Goal: Task Accomplishment & Management: Manage account settings

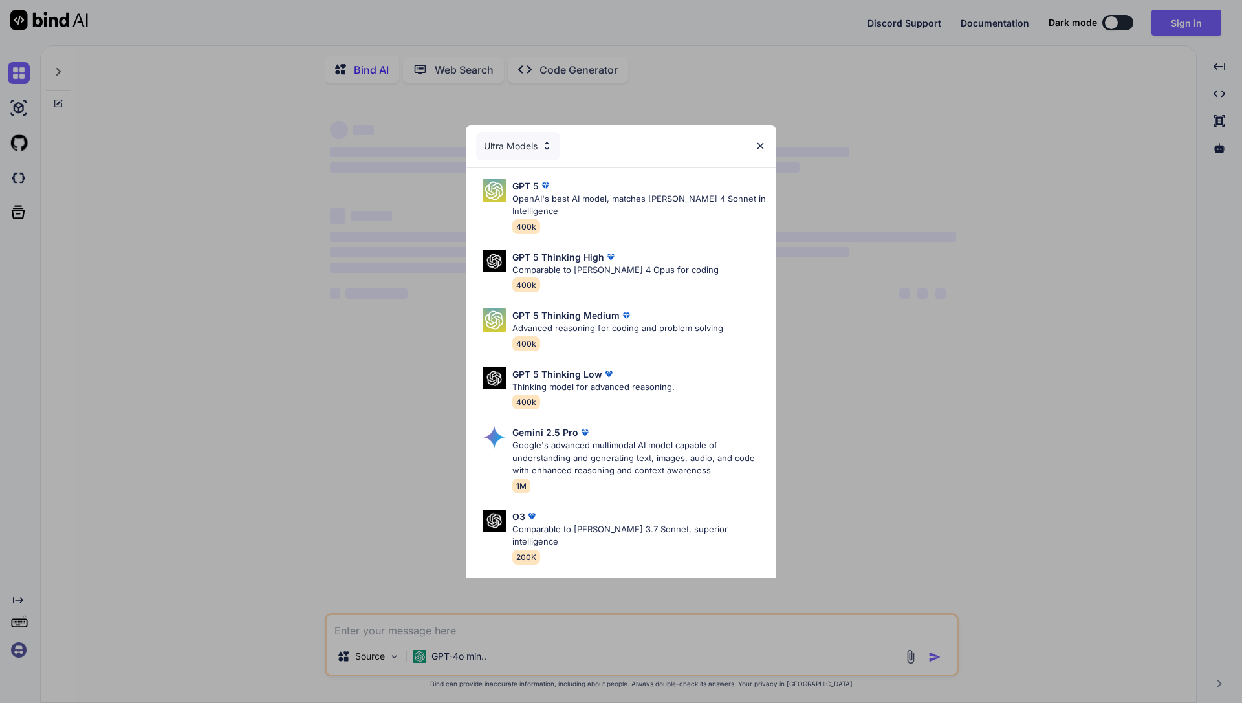
type textarea "x"
click at [759, 139] on div "Ultra Models" at bounding box center [621, 145] width 310 height 41
click at [761, 146] on img at bounding box center [760, 145] width 11 height 11
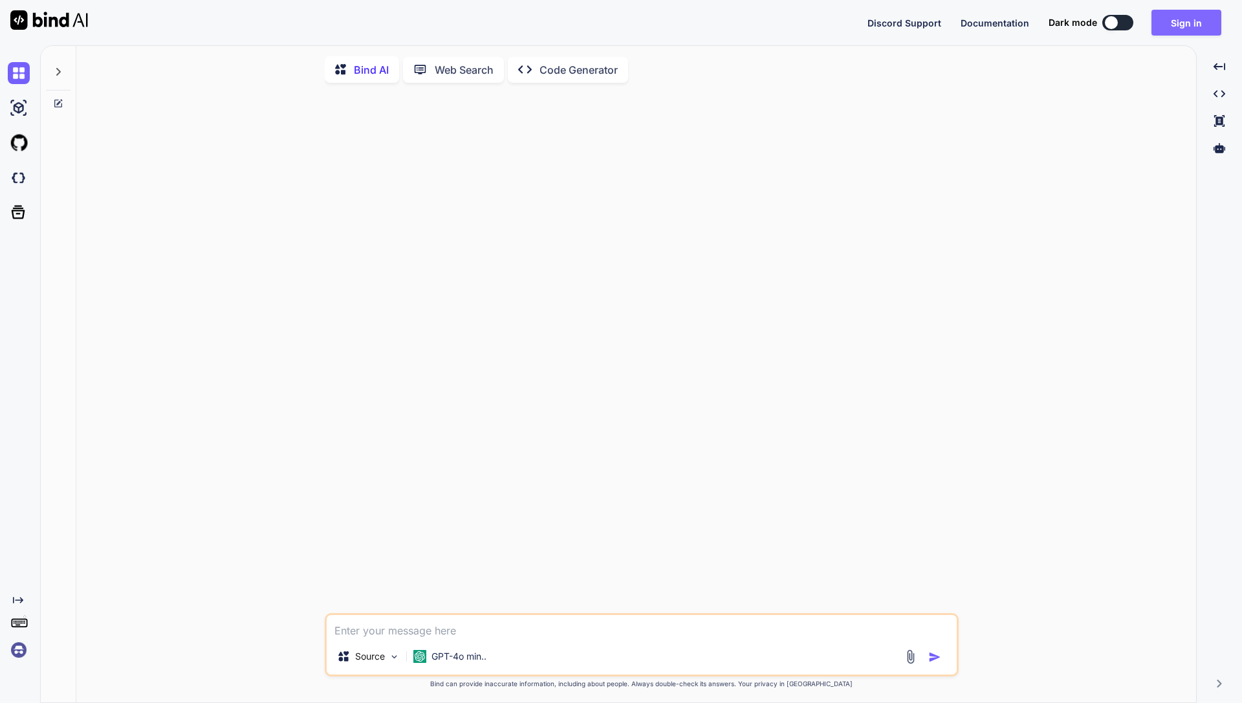
click at [1177, 30] on button "Sign in" at bounding box center [1186, 23] width 70 height 26
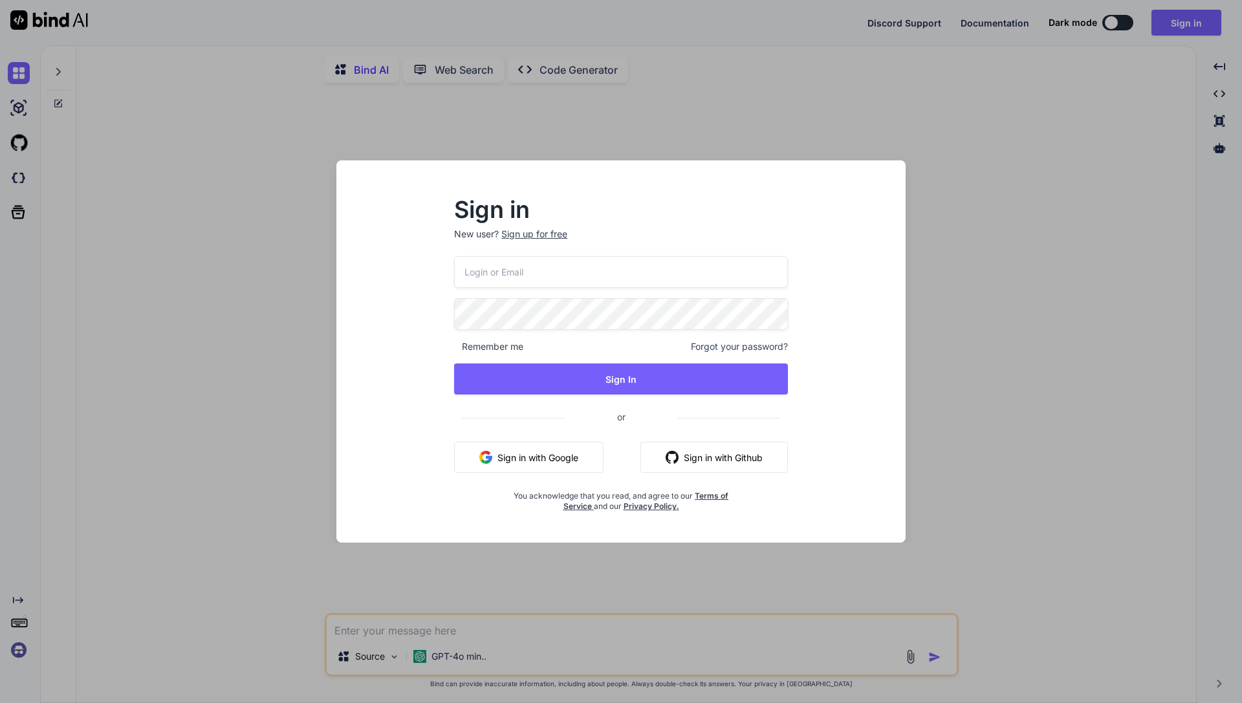
type input "[EMAIL_ADDRESS][DOMAIN_NAME]"
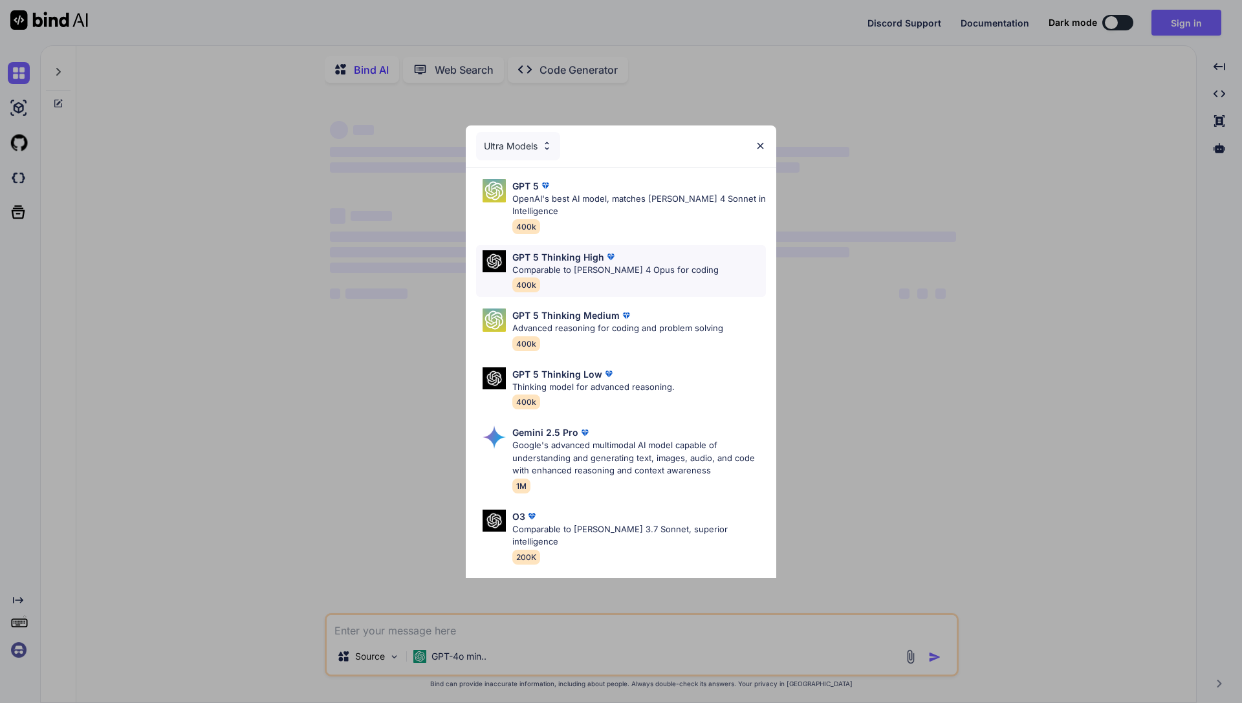
type textarea "x"
click at [761, 140] on img at bounding box center [760, 145] width 11 height 11
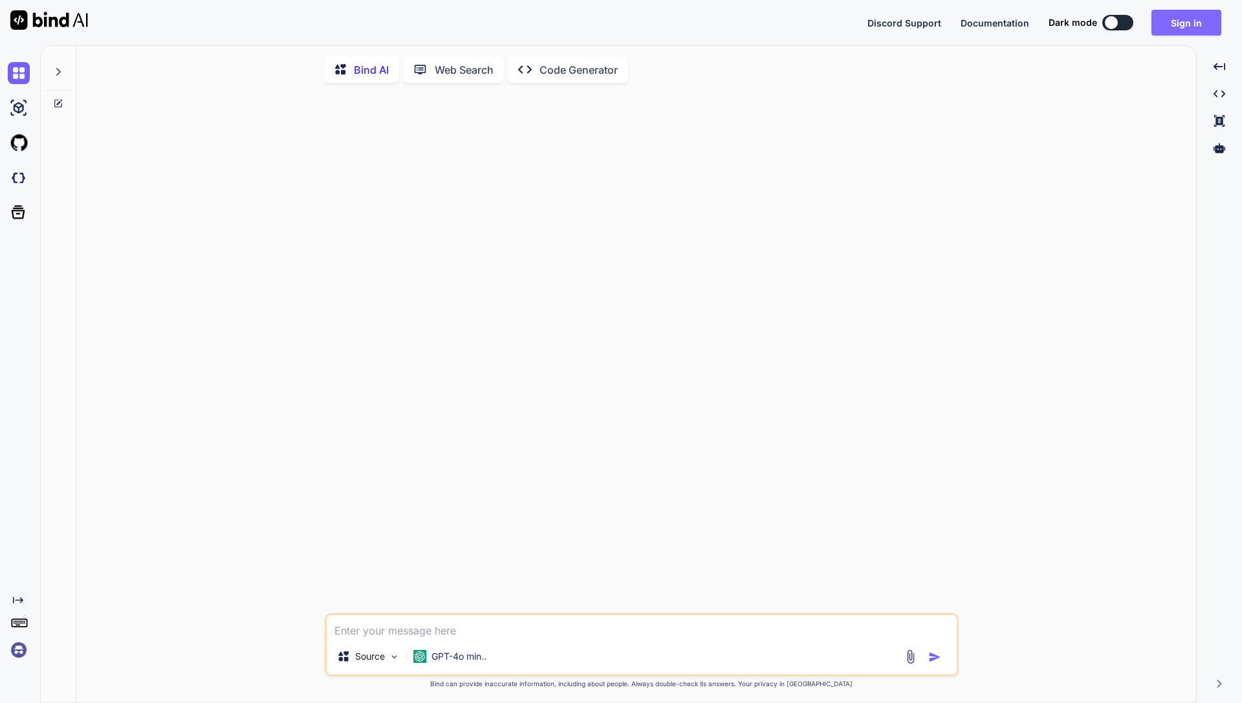
click at [1183, 19] on button "Sign in" at bounding box center [1186, 23] width 70 height 26
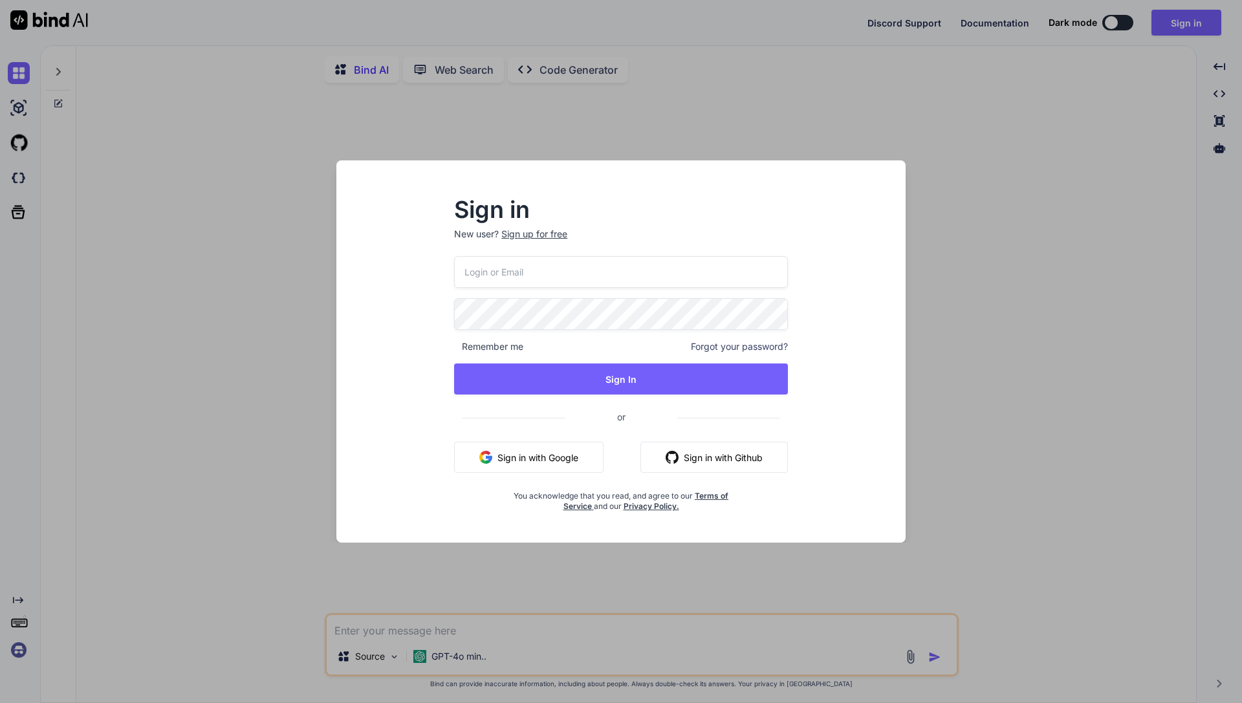
click at [628, 273] on input "email" at bounding box center [621, 272] width 334 height 32
paste input "[EMAIL_ADDRESS][DOMAIN_NAME]"
type input "[EMAIL_ADDRESS][DOMAIN_NAME]"
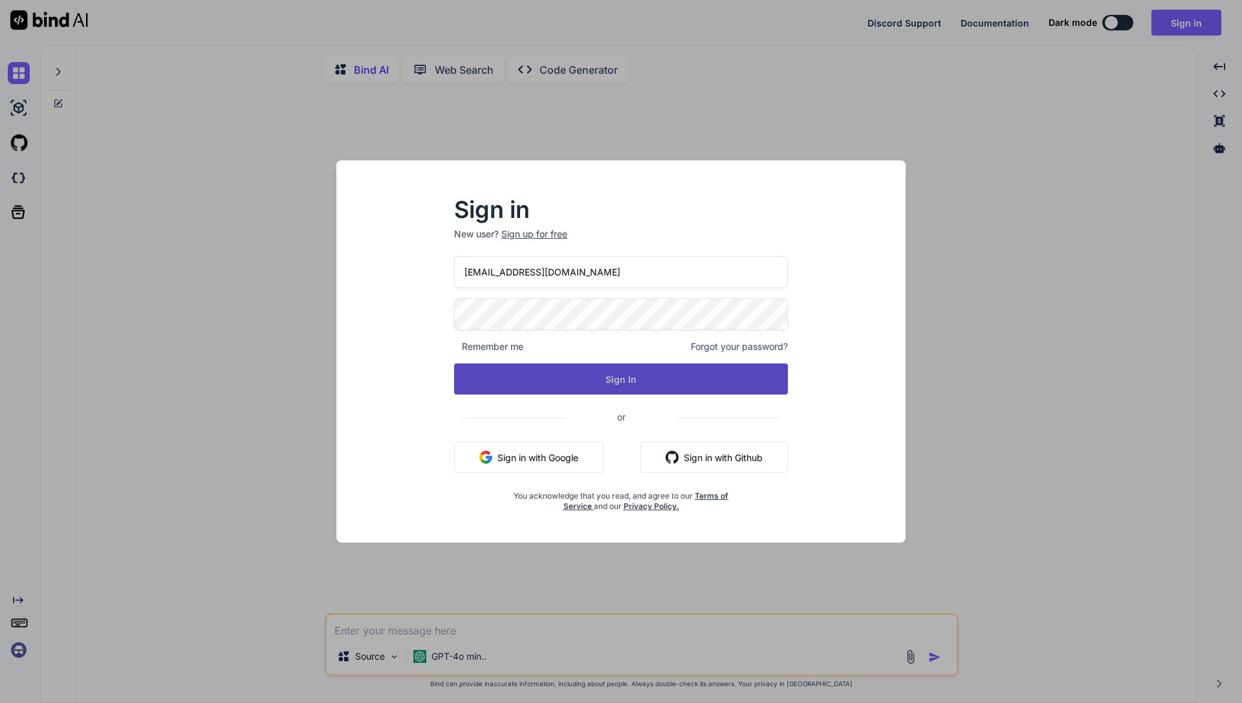
click at [525, 383] on button "Sign In" at bounding box center [621, 378] width 334 height 31
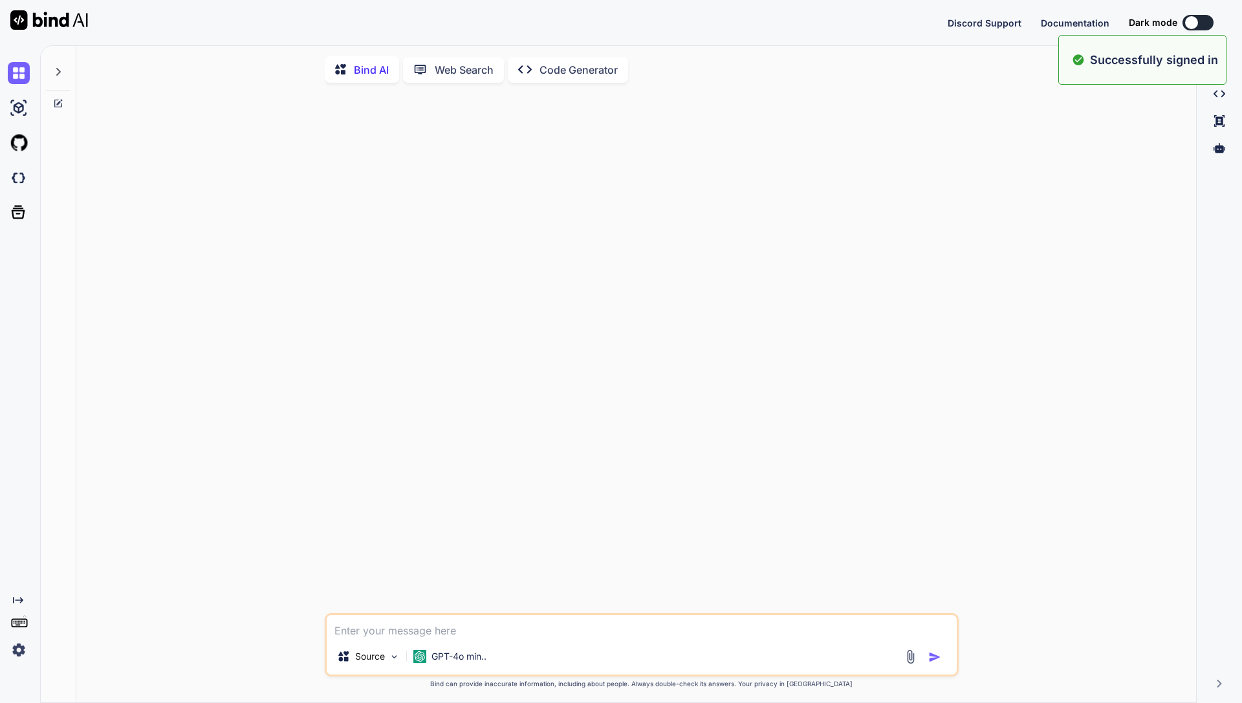
click at [214, 533] on div "Source GPT-4o min.. Created with Bind Always check its answers. Privacy in Bind…" at bounding box center [641, 398] width 1109 height 611
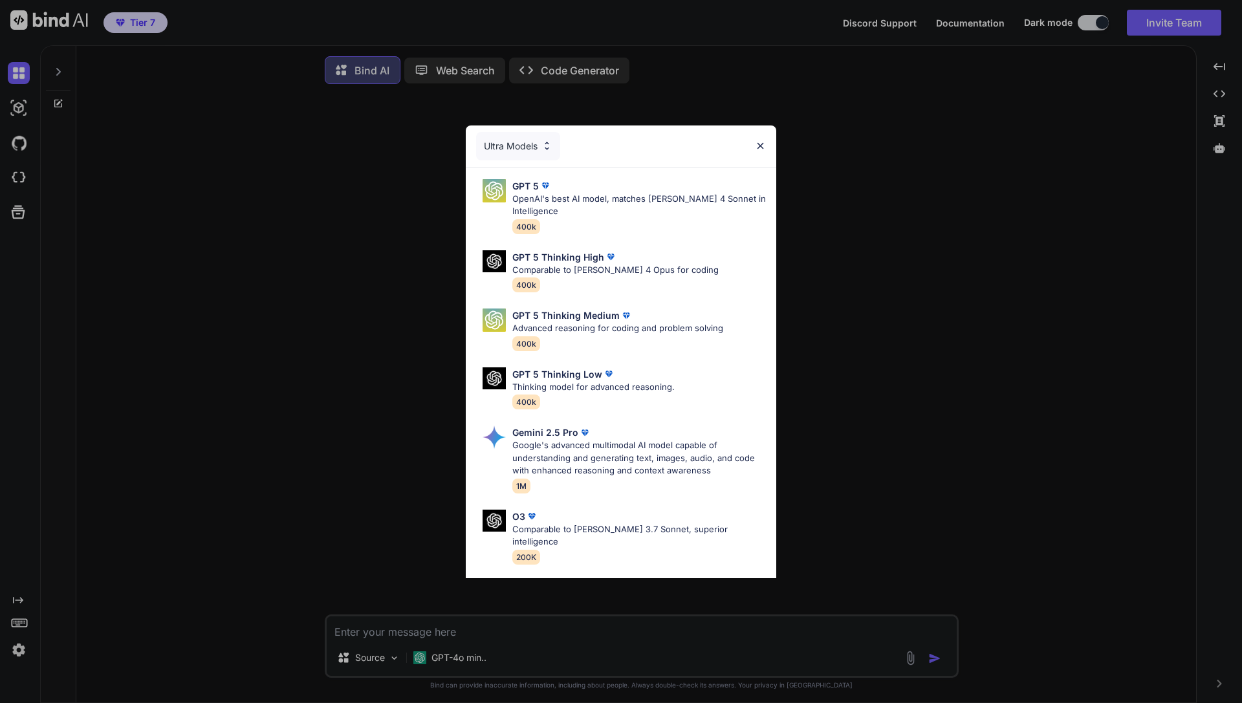
click at [761, 148] on img at bounding box center [760, 145] width 11 height 11
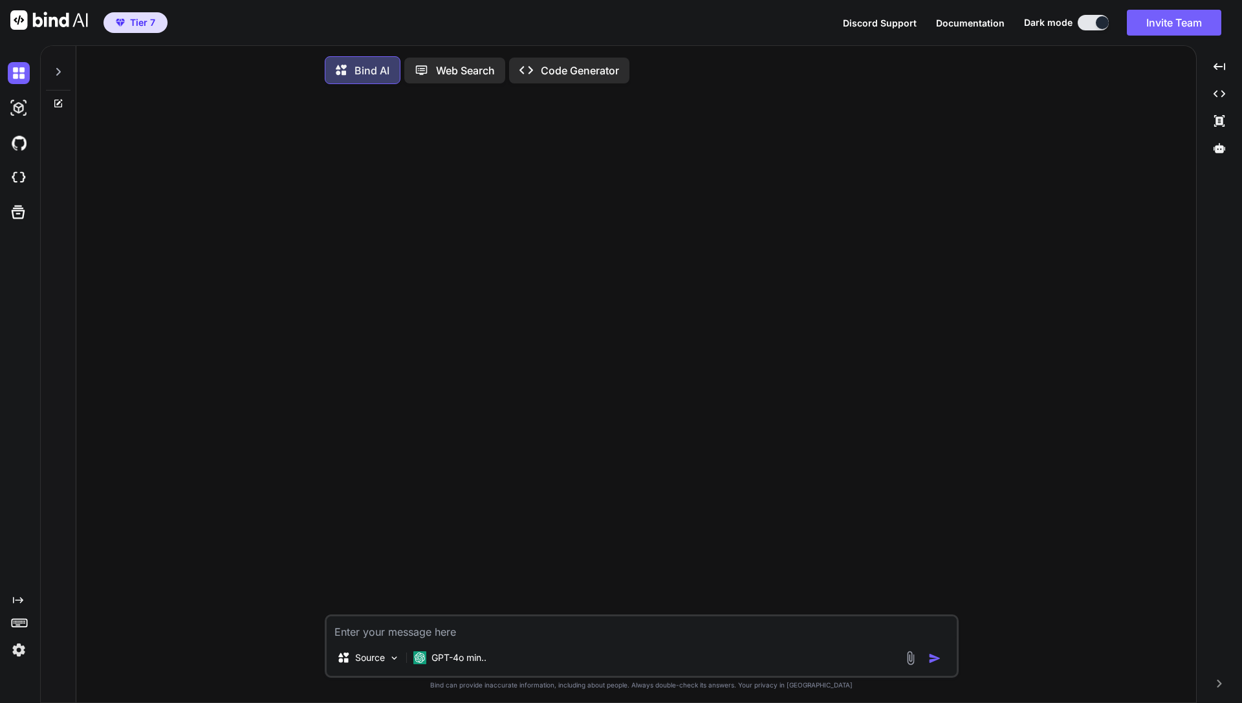
click at [20, 640] on img at bounding box center [19, 650] width 22 height 22
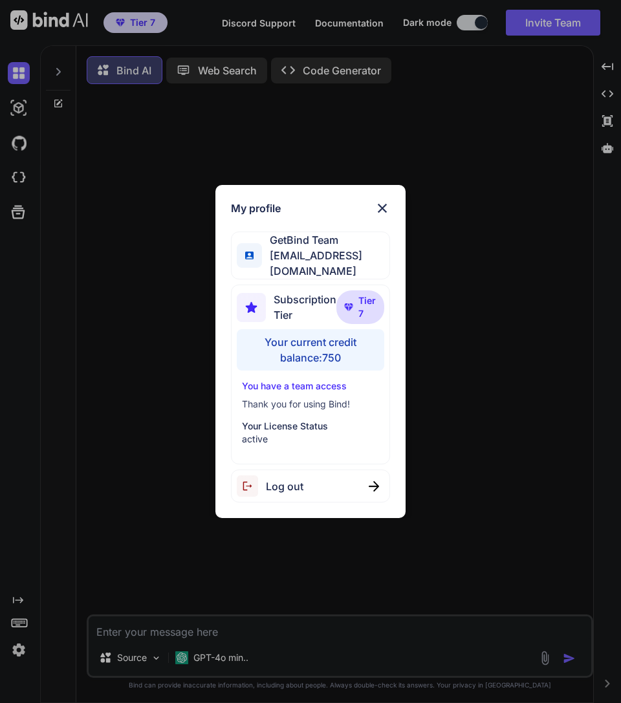
click at [275, 169] on div "My profile GetBind Team [EMAIL_ADDRESS][DOMAIN_NAME] Subscription Tier Tier 7 Y…" at bounding box center [310, 351] width 621 height 703
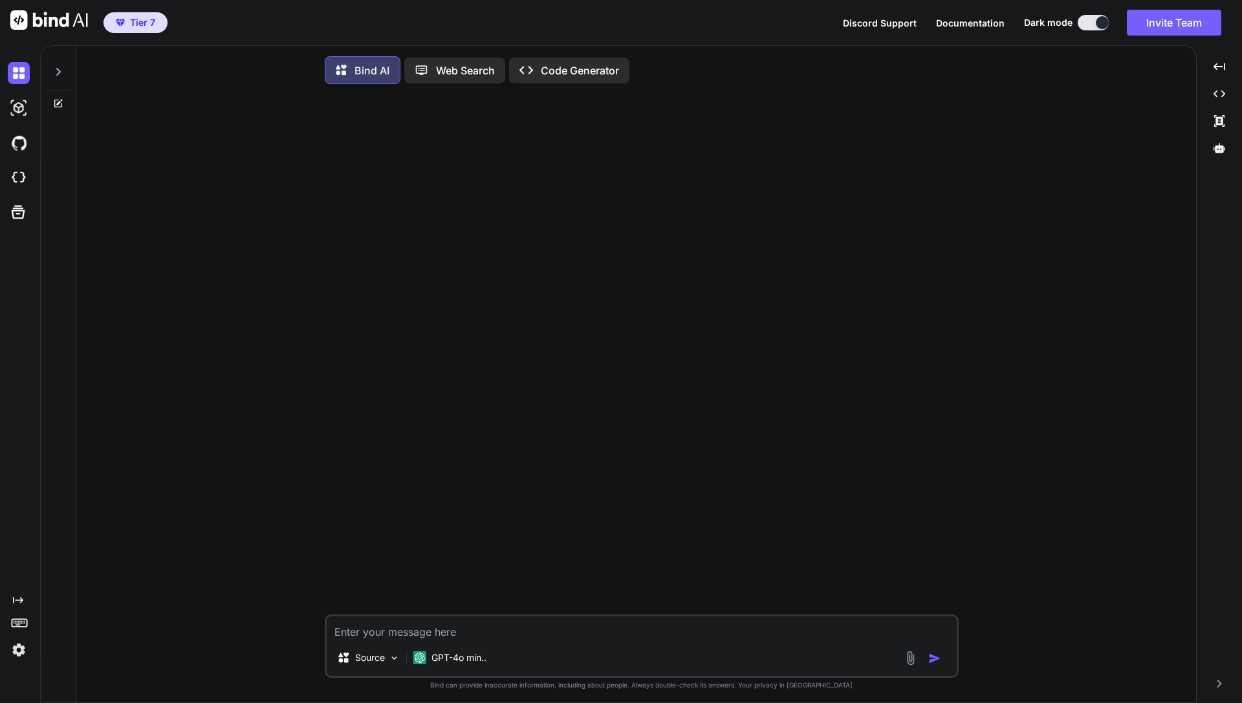
click at [473, 67] on p "Web Search" at bounding box center [465, 71] width 59 height 16
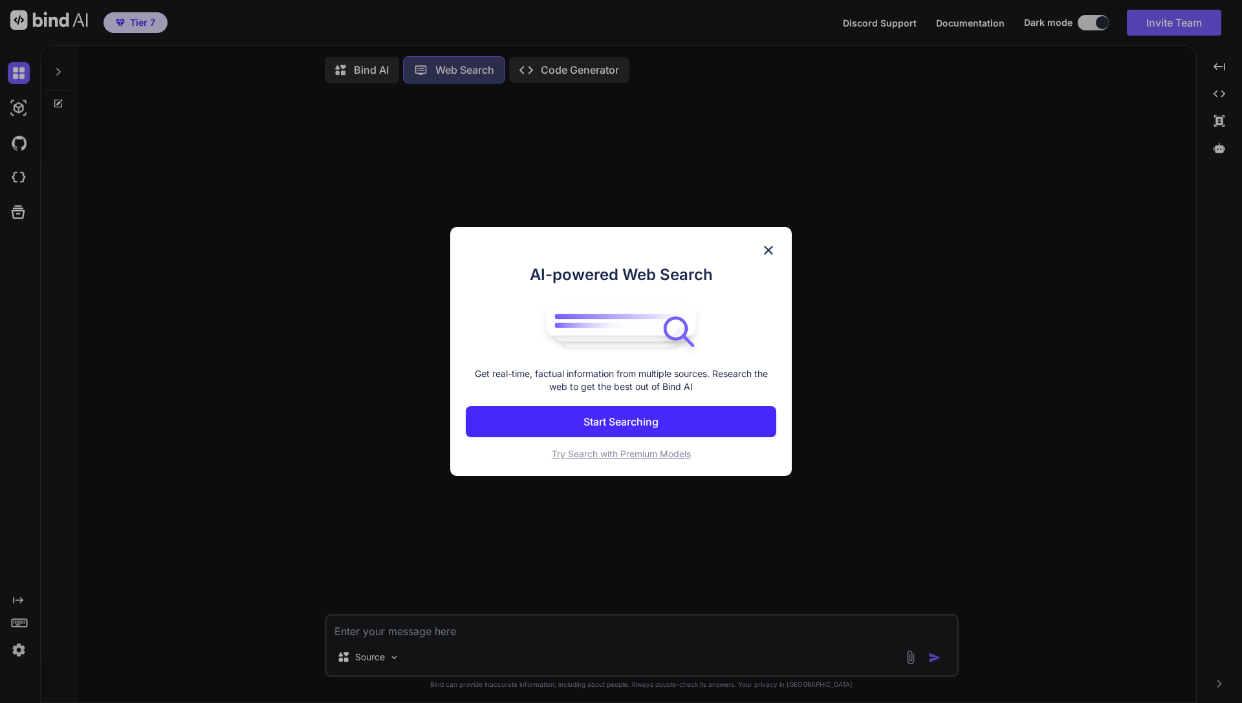
scroll to position [6, 0]
